Goal: Transaction & Acquisition: Purchase product/service

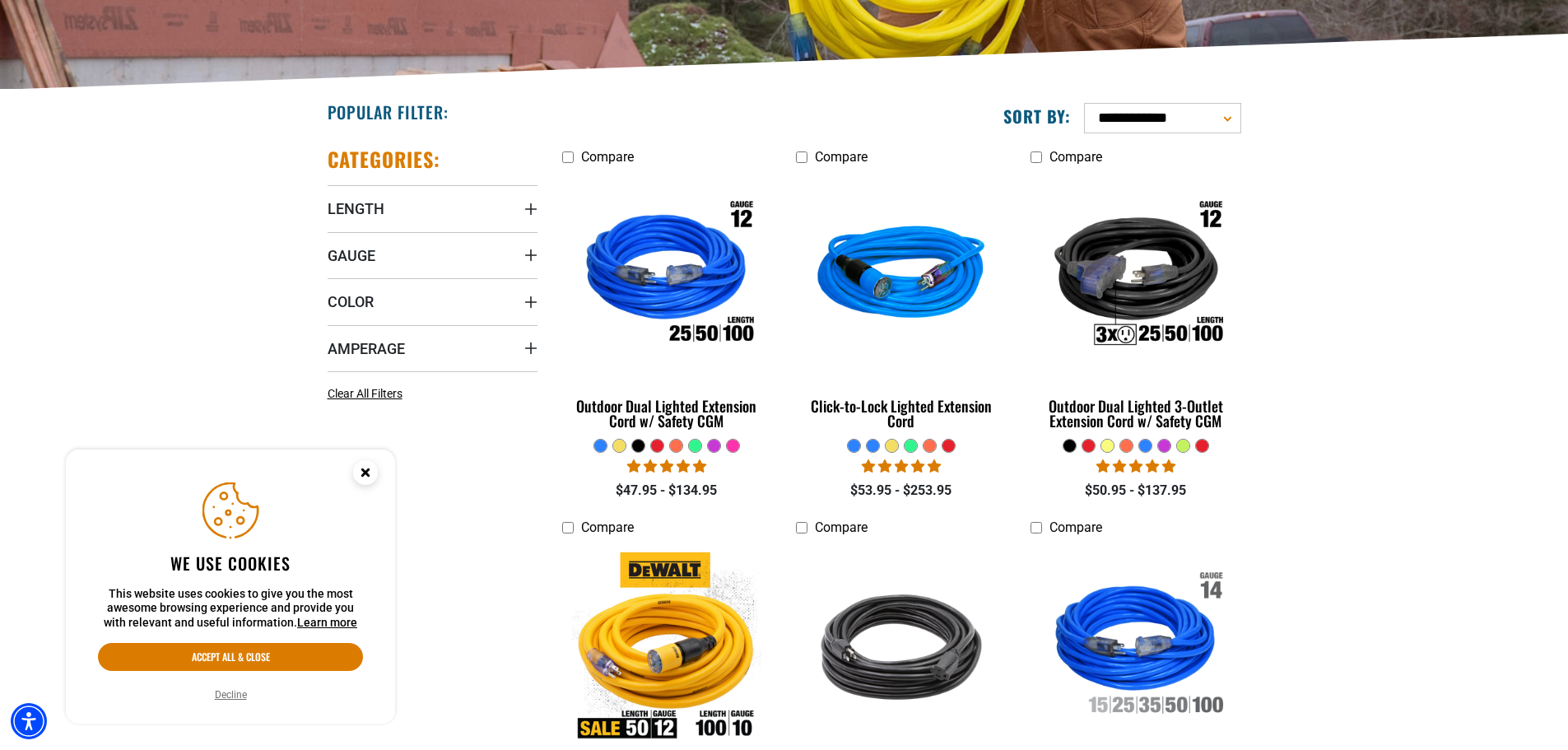
scroll to position [330, 0]
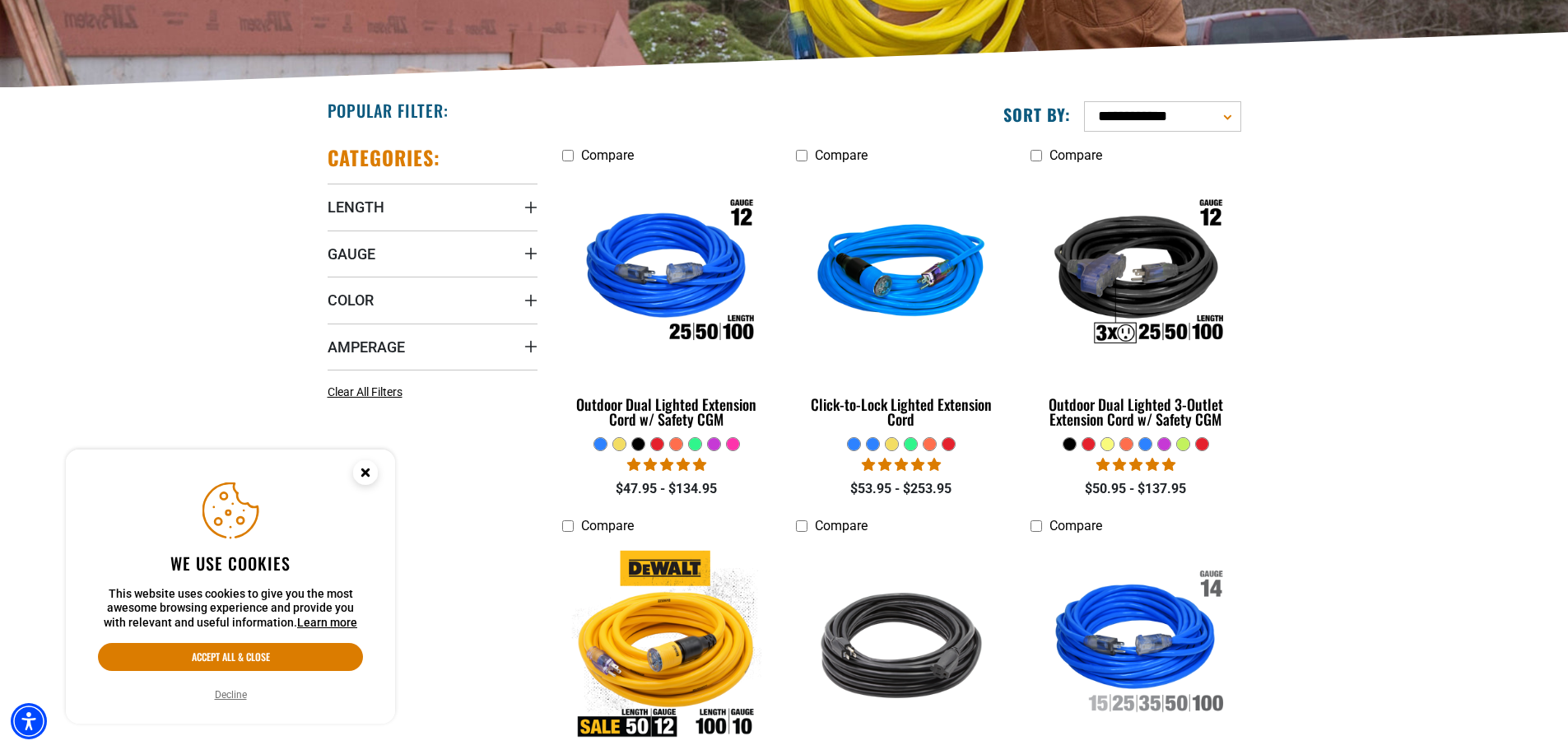
click at [370, 474] on circle "Close this option" at bounding box center [365, 472] width 25 height 25
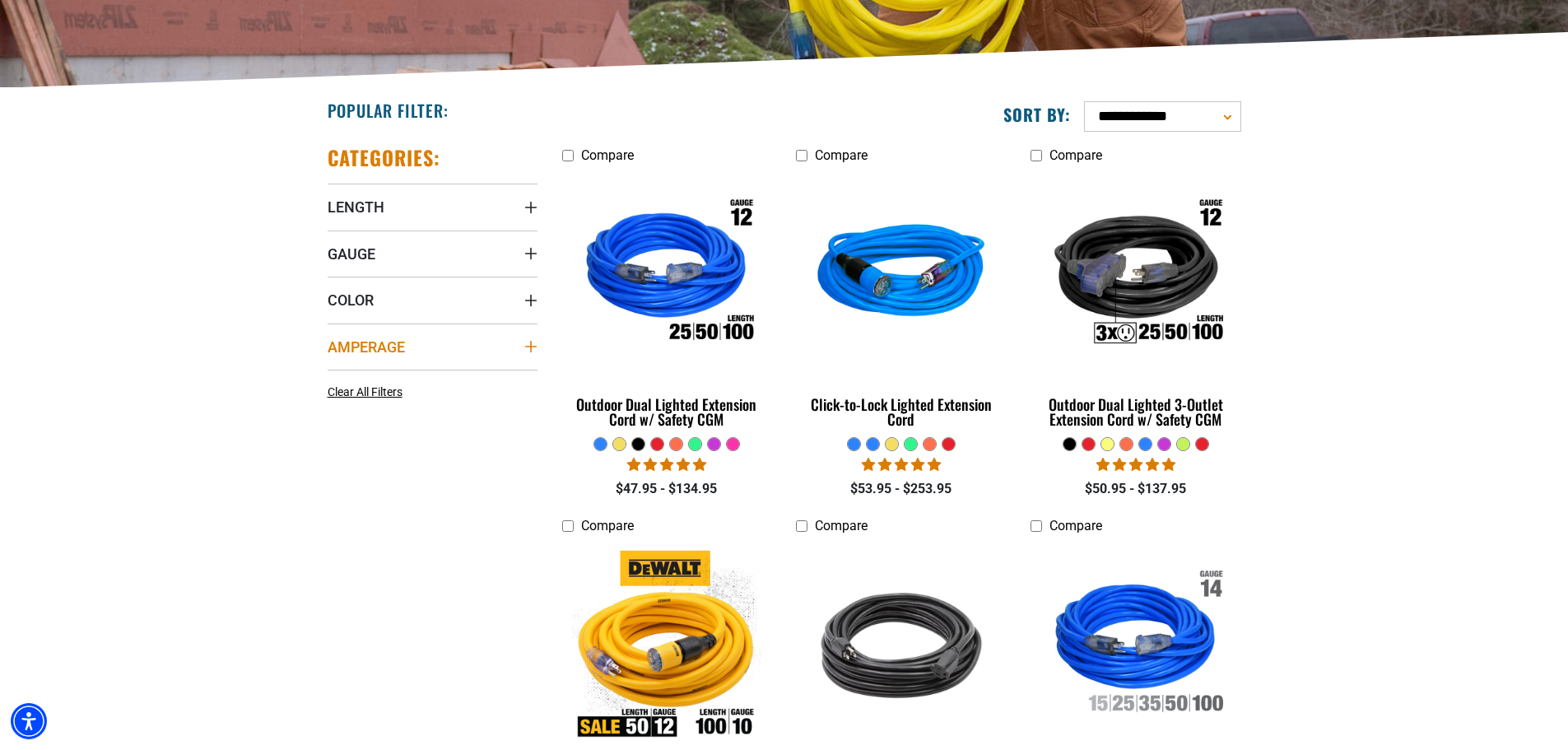
click at [429, 347] on summary "Amperage" at bounding box center [432, 347] width 210 height 46
click at [332, 406] on icon at bounding box center [334, 408] width 13 height 22
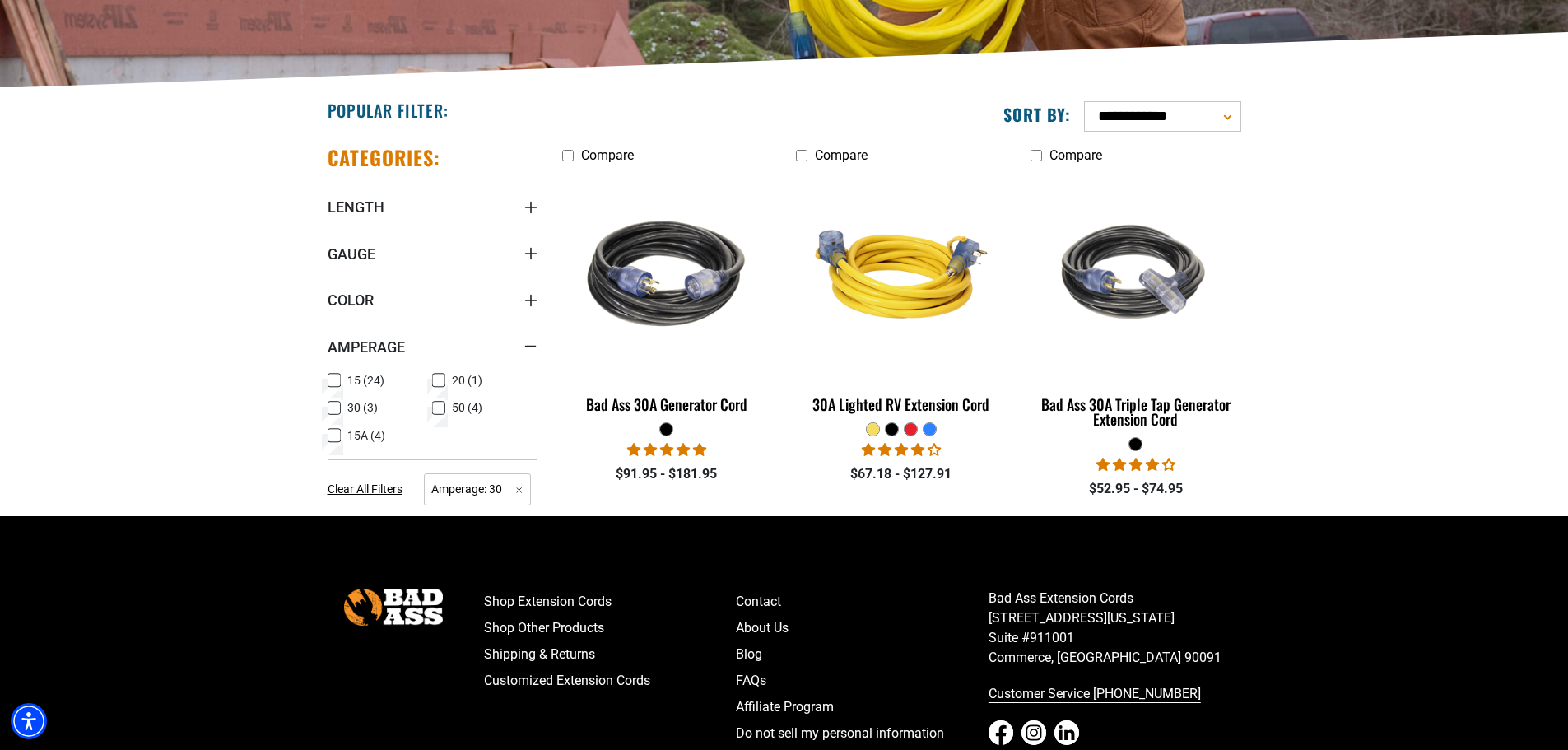
click at [340, 411] on rect at bounding box center [334, 408] width 13 height 13
click at [436, 384] on icon at bounding box center [439, 381] width 13 height 22
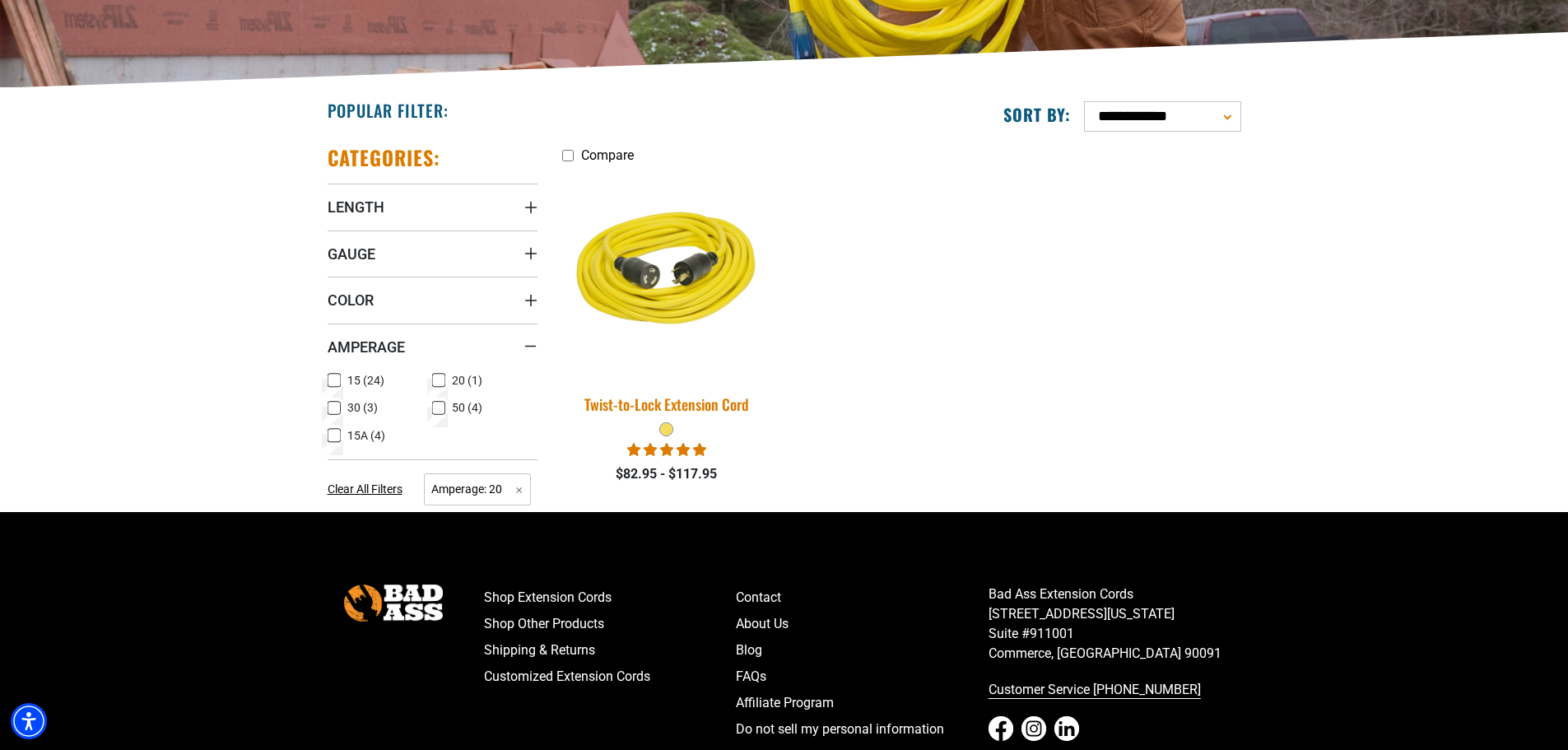
click at [667, 268] on img at bounding box center [666, 274] width 230 height 211
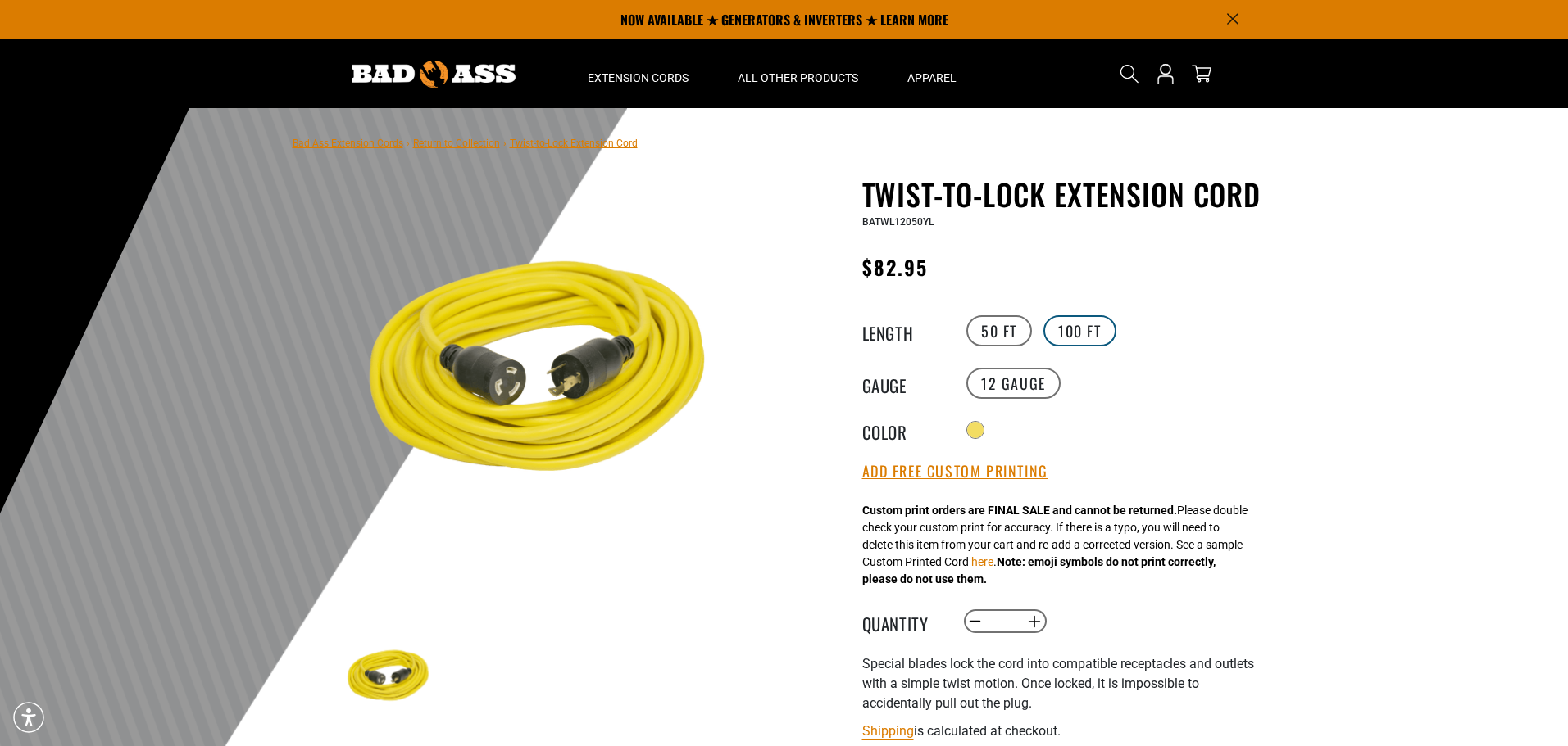
click at [1074, 322] on label "100 FT" at bounding box center [1080, 331] width 73 height 31
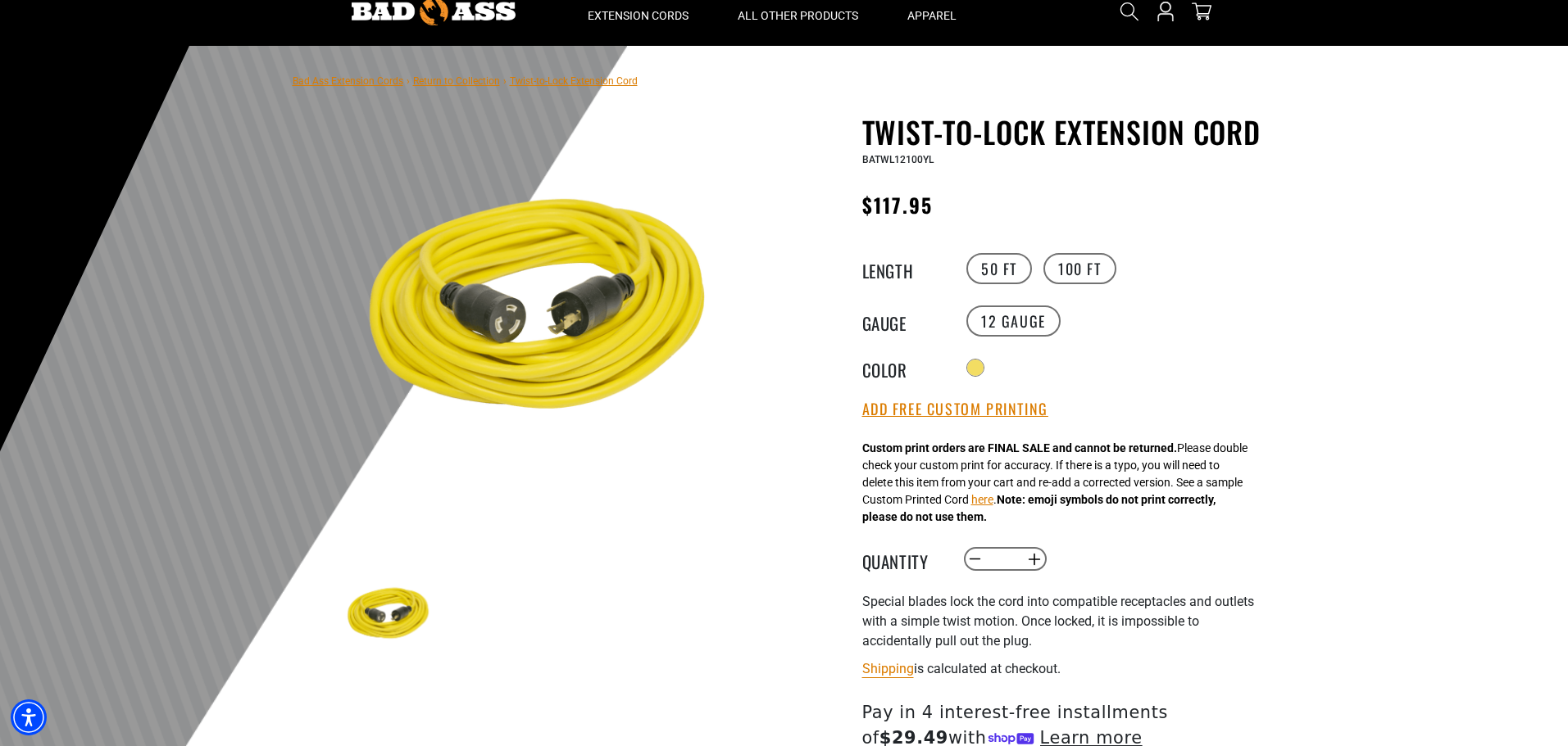
scroll to position [163, 0]
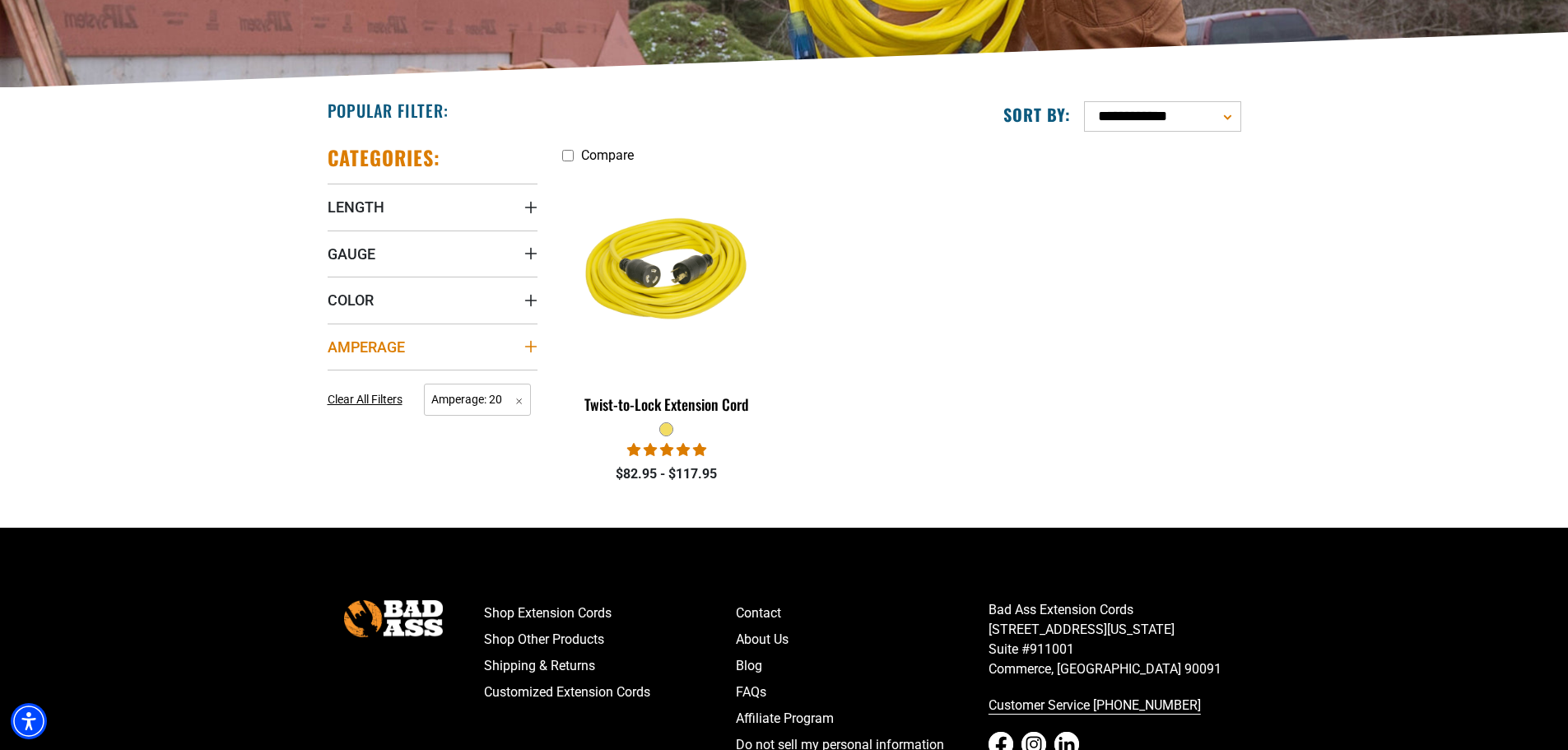
click at [397, 347] on span "Amperage" at bounding box center [366, 348] width 77 height 19
click at [434, 379] on icon at bounding box center [439, 382] width 9 height 9
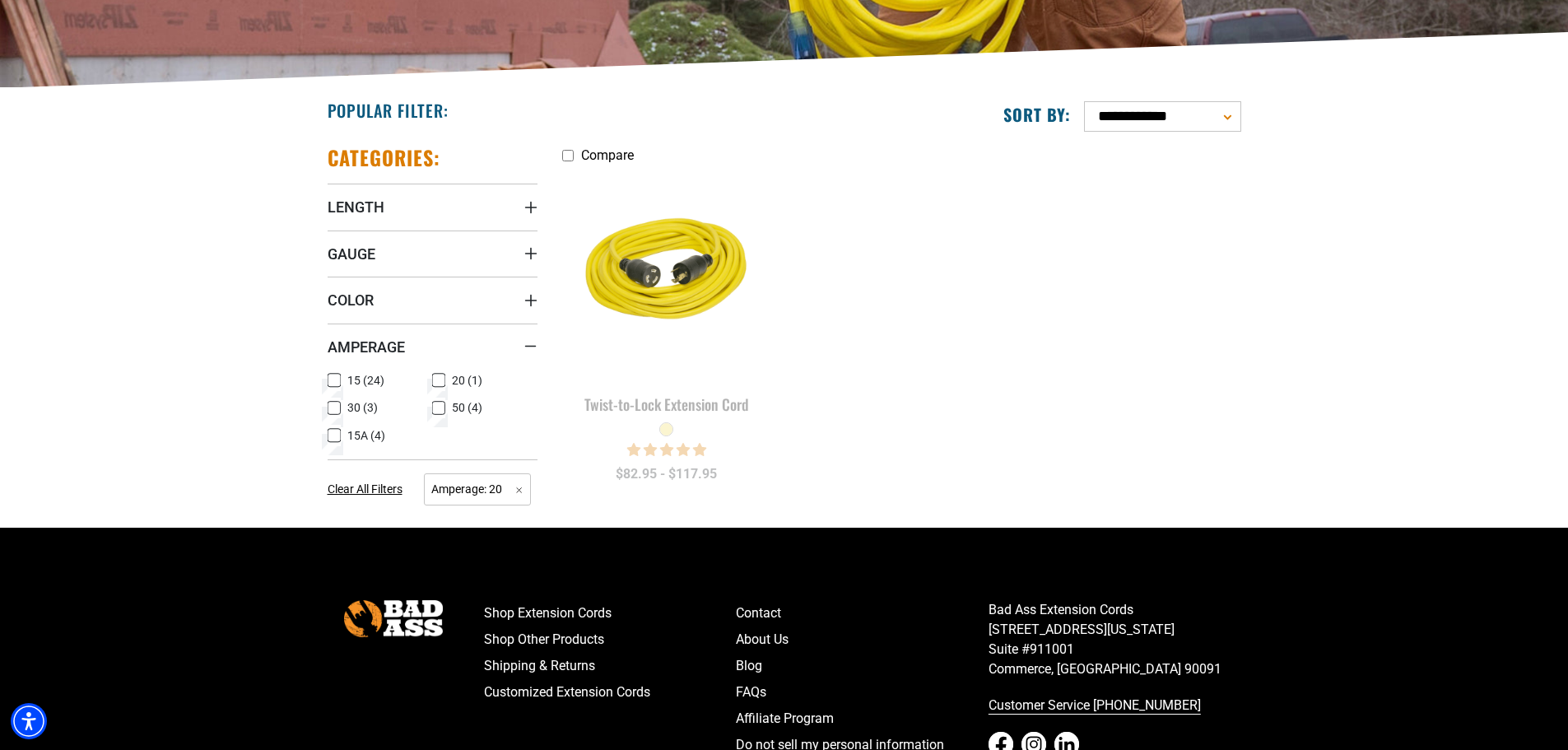
click at [340, 384] on rect at bounding box center [334, 381] width 13 height 13
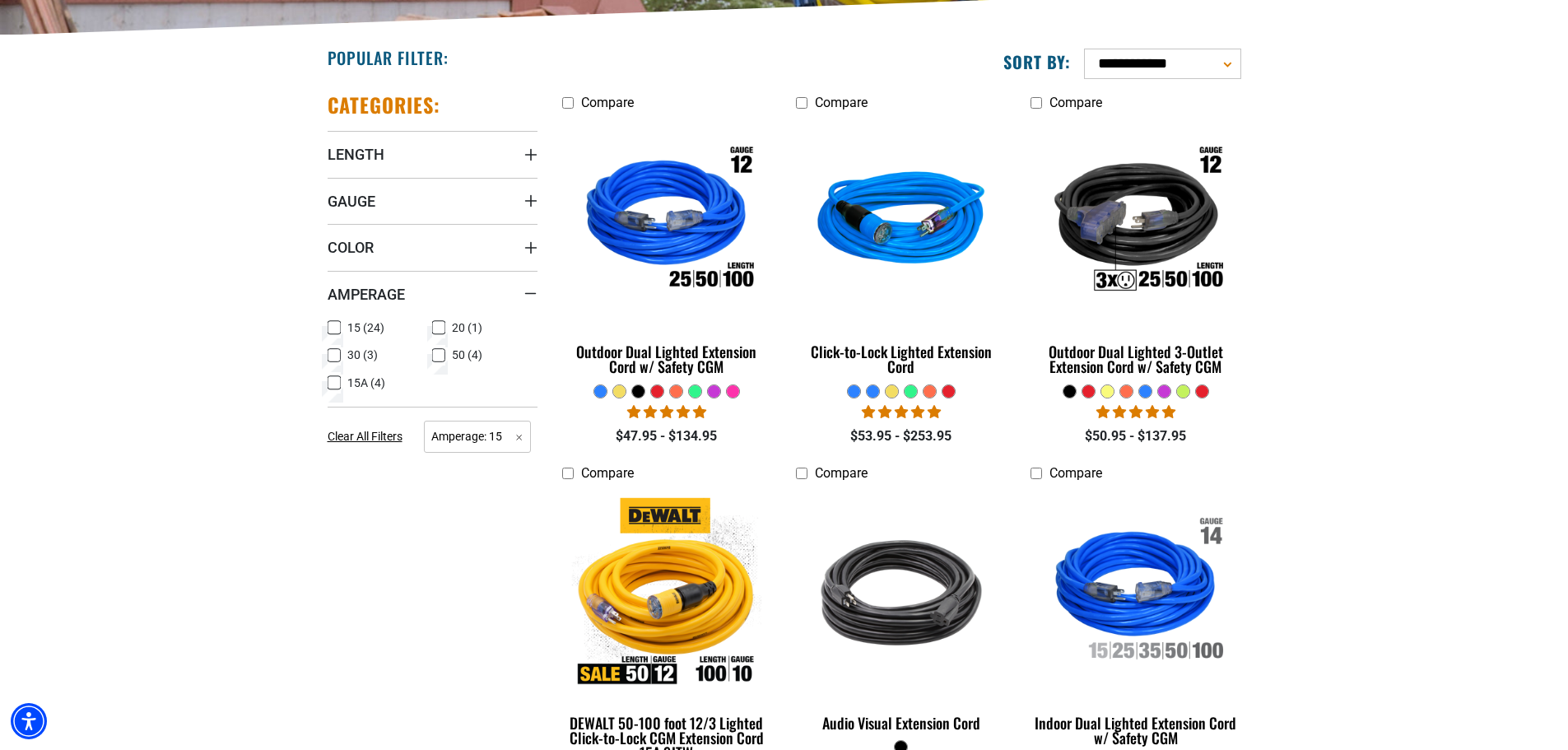
scroll to position [412, 0]
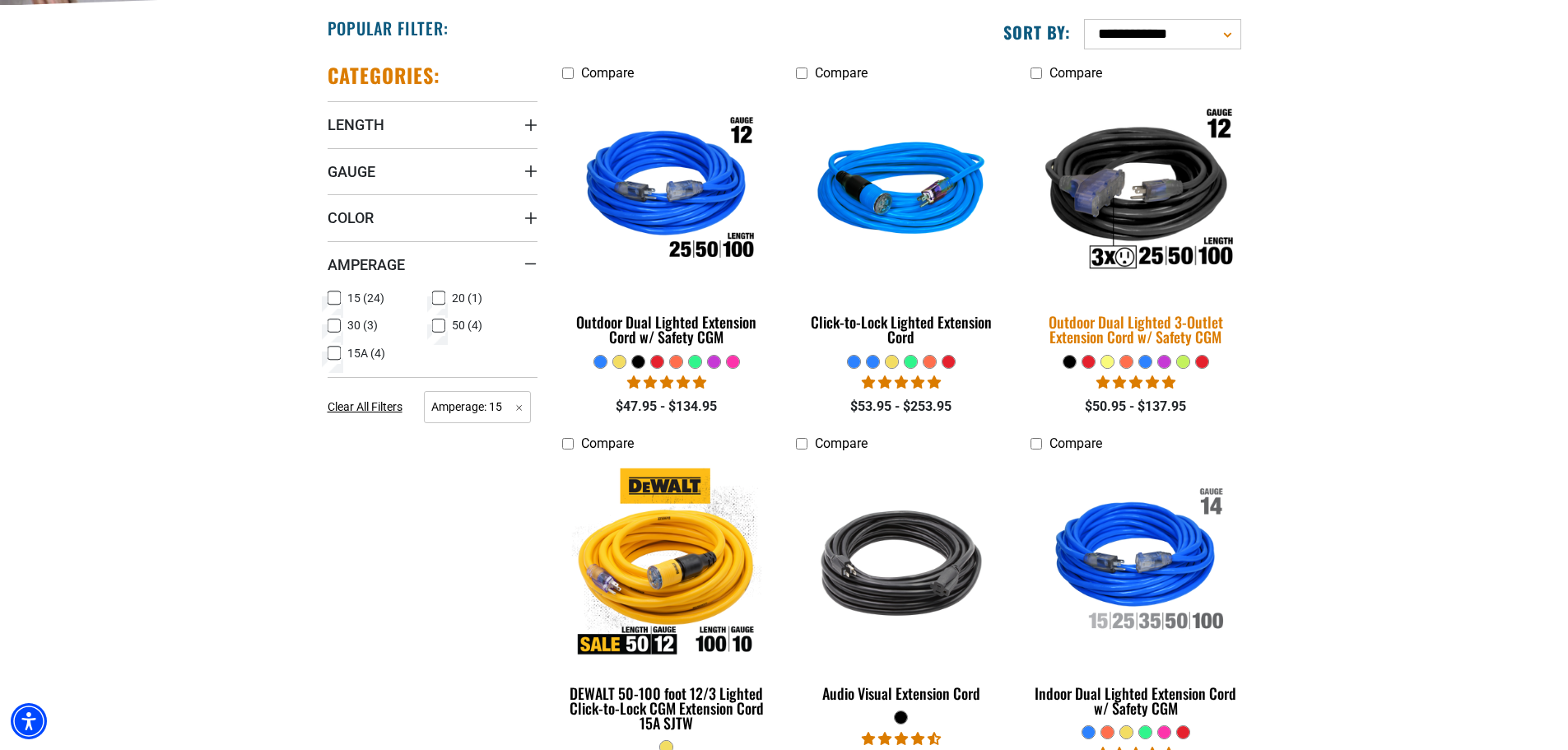
click at [1160, 194] on img at bounding box center [1136, 192] width 230 height 211
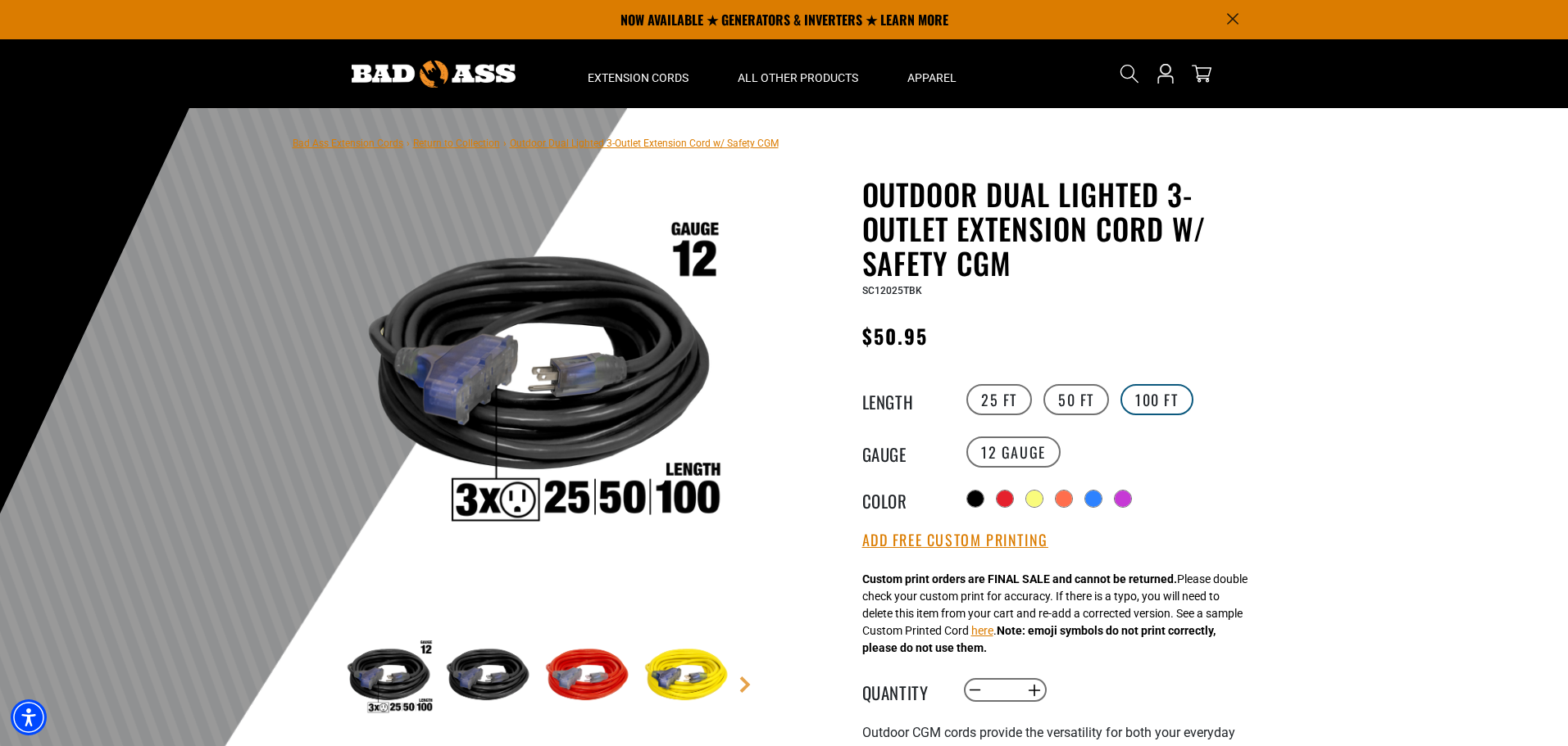
click at [1162, 396] on label "100 FT" at bounding box center [1157, 399] width 73 height 31
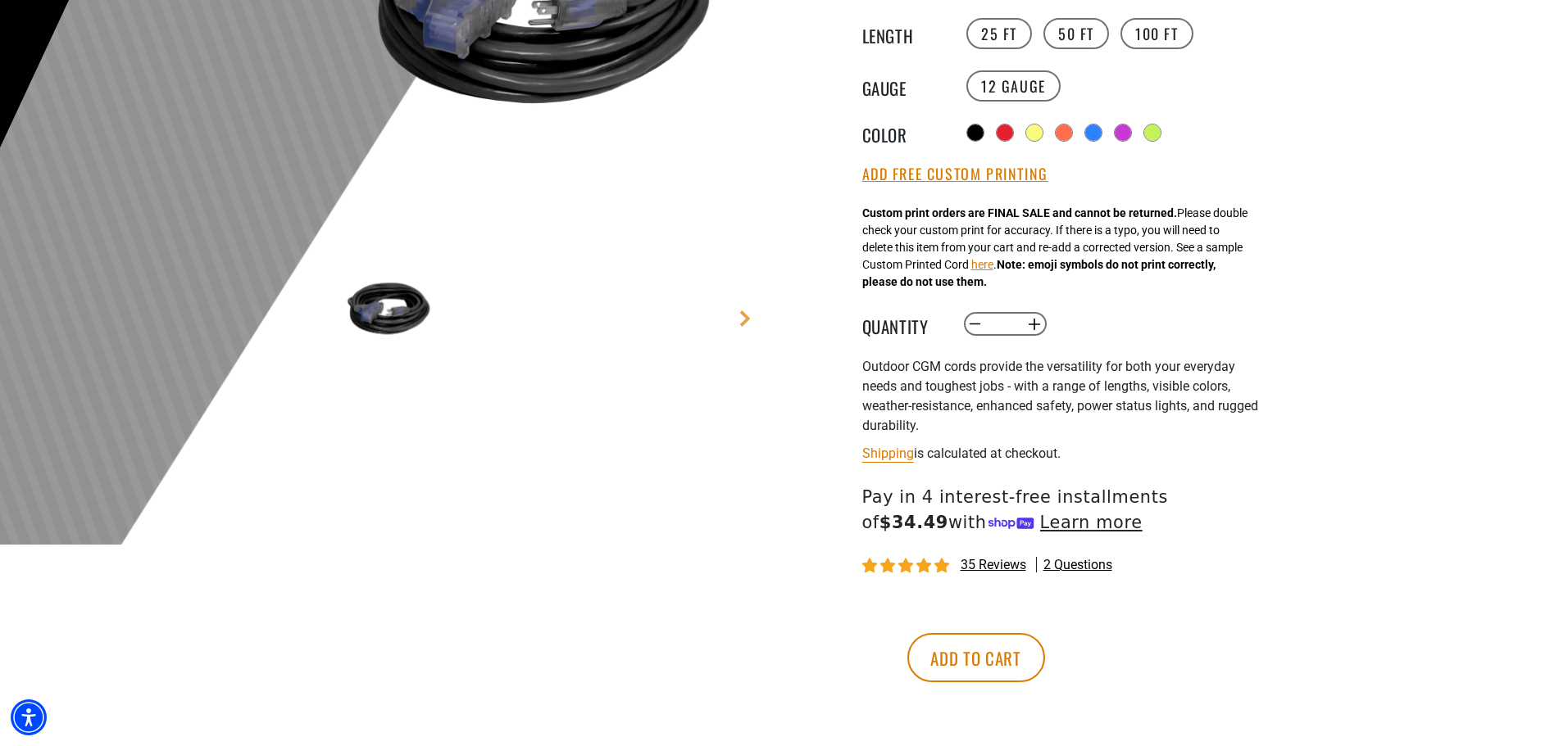
scroll to position [410, 0]
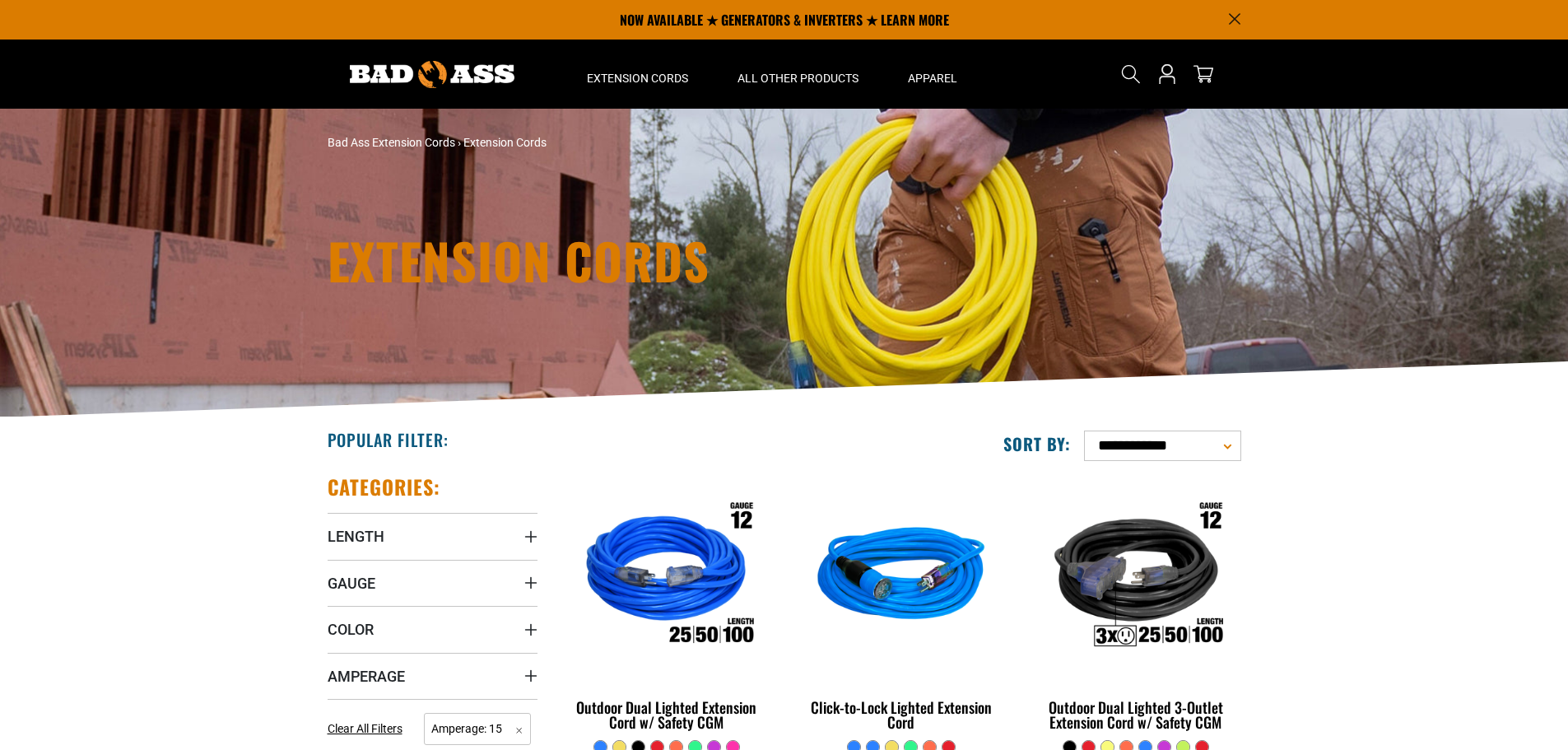
scroll to position [412, 0]
